Goal: Information Seeking & Learning: Check status

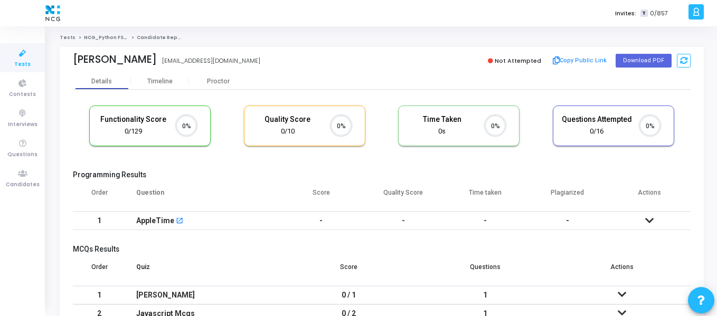
scroll to position [22, 27]
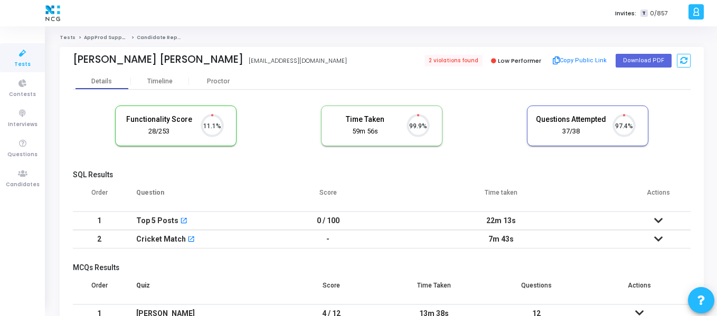
scroll to position [22, 27]
click at [14, 180] on icon at bounding box center [23, 173] width 22 height 13
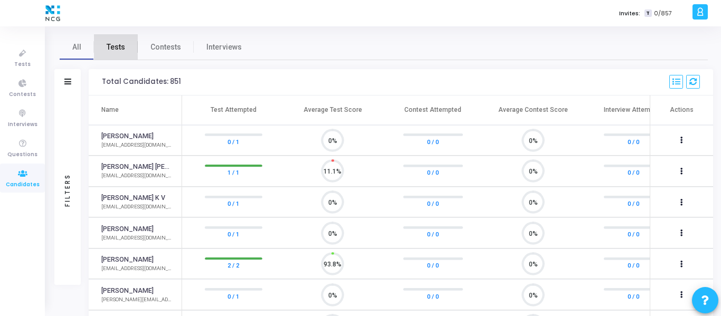
click at [115, 52] on span "Tests" at bounding box center [116, 47] width 18 height 11
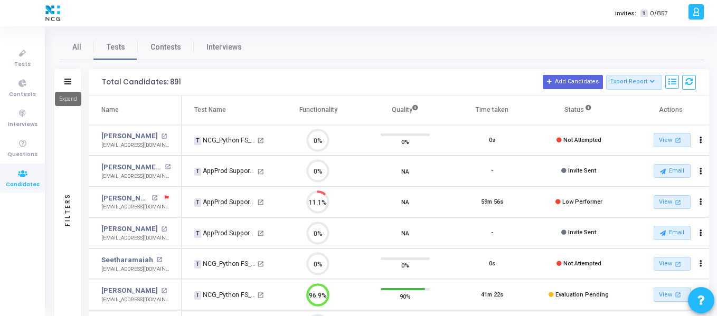
click at [69, 83] on icon at bounding box center [67, 82] width 7 height 6
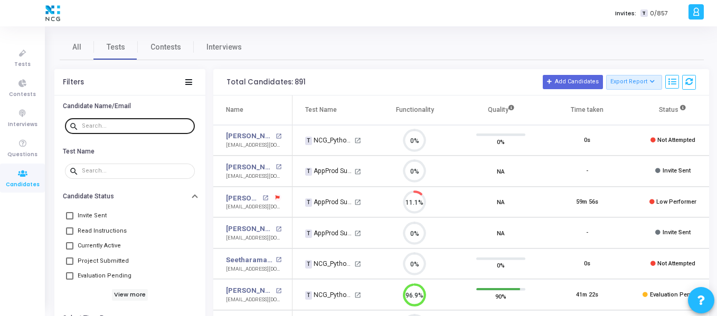
click at [128, 120] on div at bounding box center [136, 125] width 109 height 17
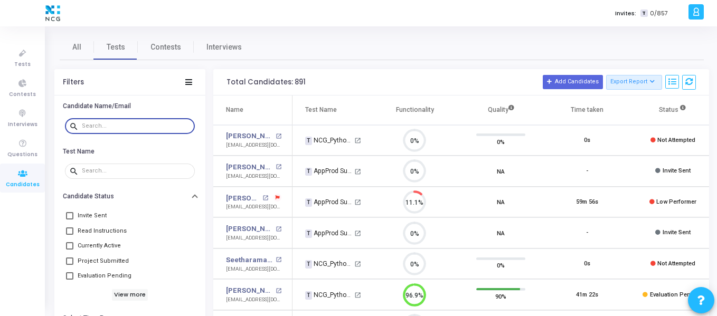
click at [126, 128] on input "text" at bounding box center [136, 126] width 109 height 6
paste input "prasadharsh8@gmail.com"
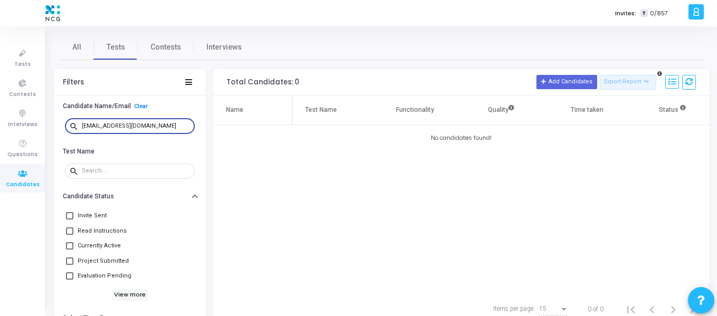
drag, startPoint x: 157, startPoint y: 125, endPoint x: 68, endPoint y: 125, distance: 89.8
click at [68, 125] on div "search prasadharsh8@gmail.com" at bounding box center [130, 125] width 130 height 17
paste input "mhatre.girish44"
drag, startPoint x: 164, startPoint y: 127, endPoint x: 79, endPoint y: 126, distance: 85.0
click at [79, 126] on div "search mhatre.girish44@gmail.com" at bounding box center [130, 125] width 130 height 17
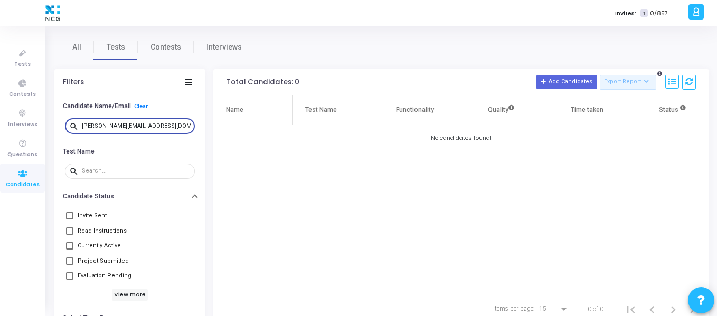
paste input "shresthjain1998"
drag, startPoint x: 164, startPoint y: 128, endPoint x: 71, endPoint y: 125, distance: 93.0
click at [71, 125] on div "search shresthjain1998@gmail.com" at bounding box center [130, 125] width 130 height 17
paste input "owbhagya.v430"
drag, startPoint x: 168, startPoint y: 123, endPoint x: 63, endPoint y: 125, distance: 104.6
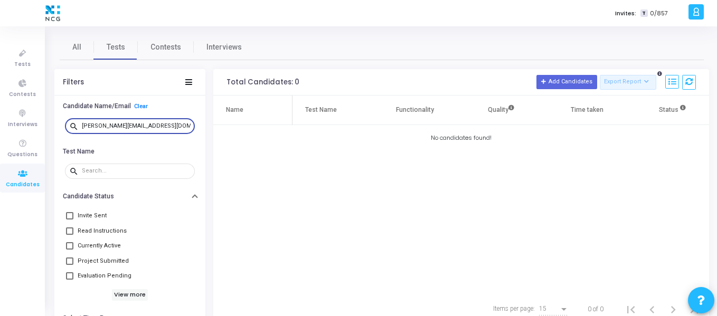
click at [63, 125] on div "search sowbhagya.v430@gmail.com" at bounding box center [129, 127] width 135 height 24
paste input "uttejbabu9966"
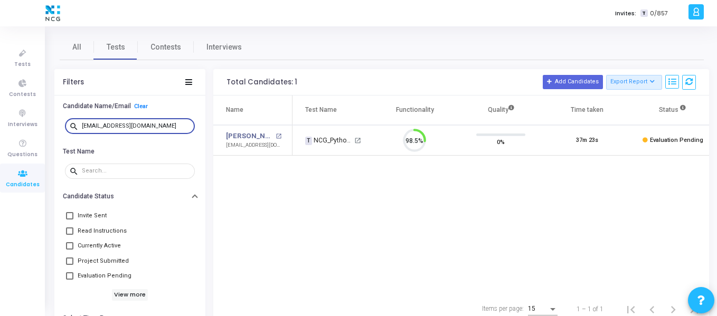
scroll to position [22, 27]
type input "uttejbabu9966@gmail.com"
click at [424, 225] on div "Name Test Name Functionality Quality Time taken Status Actions Uttej Babu open_…" at bounding box center [461, 195] width 496 height 199
